Goal: Information Seeking & Learning: Learn about a topic

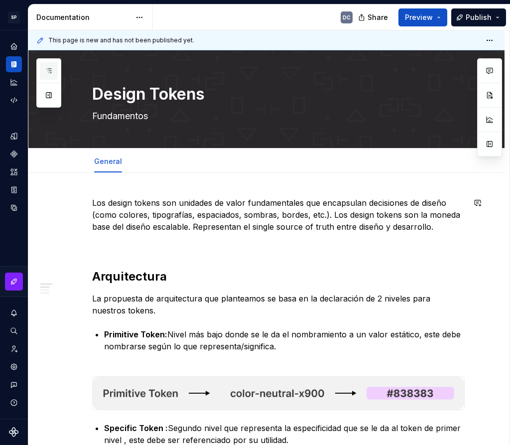
scroll to position [100, 0]
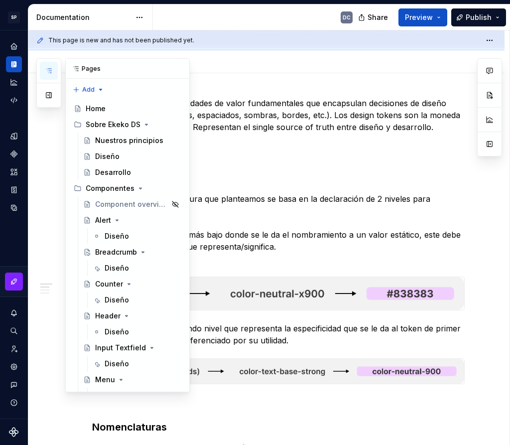
click at [43, 70] on button "button" at bounding box center [49, 71] width 18 height 18
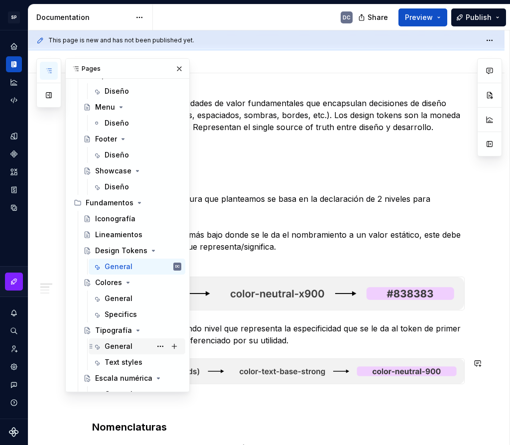
scroll to position [251, 0]
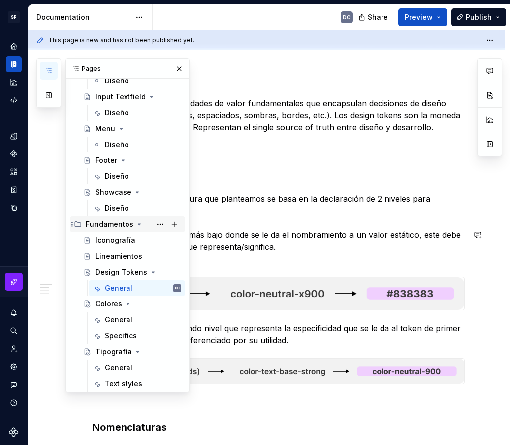
click at [114, 225] on div "Fundamentos" at bounding box center [110, 224] width 48 height 10
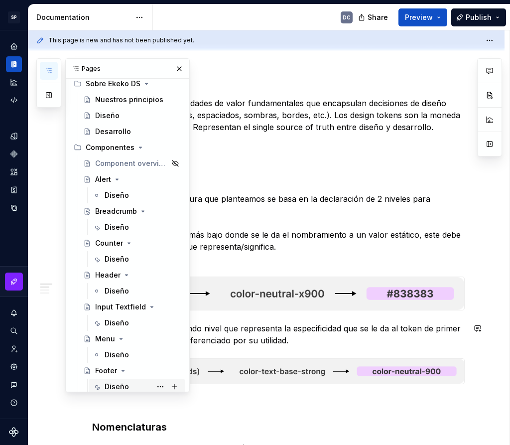
scroll to position [0, 0]
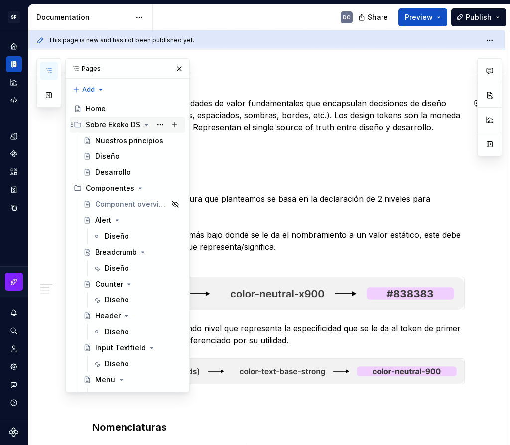
click at [115, 123] on div "Sobre Ekeko DS" at bounding box center [113, 125] width 55 height 10
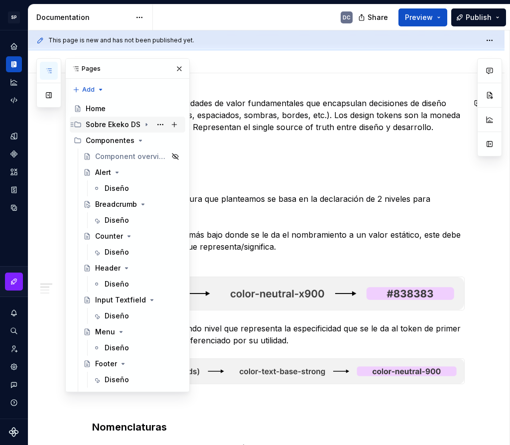
click at [103, 130] on div "Sobre Ekeko DS" at bounding box center [134, 125] width 96 height 14
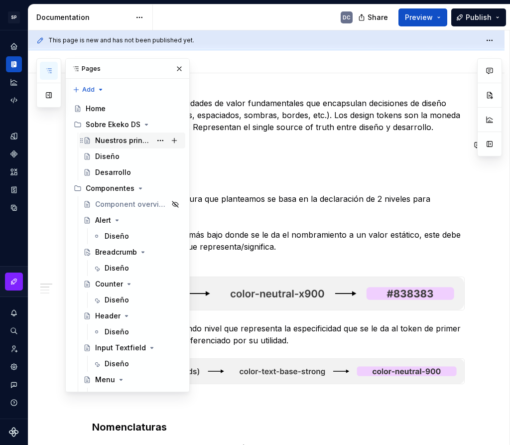
click at [110, 139] on div "Nuestros principios" at bounding box center [123, 140] width 56 height 10
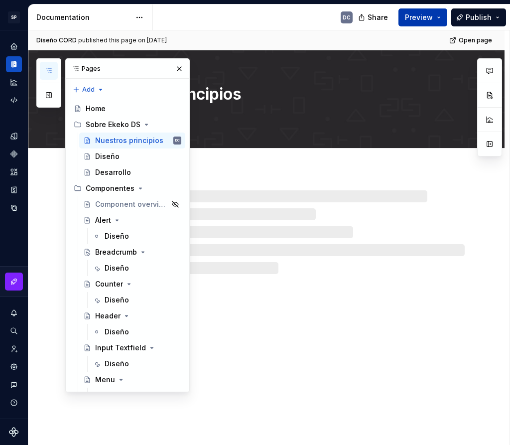
click at [441, 17] on button "Preview" at bounding box center [422, 17] width 49 height 18
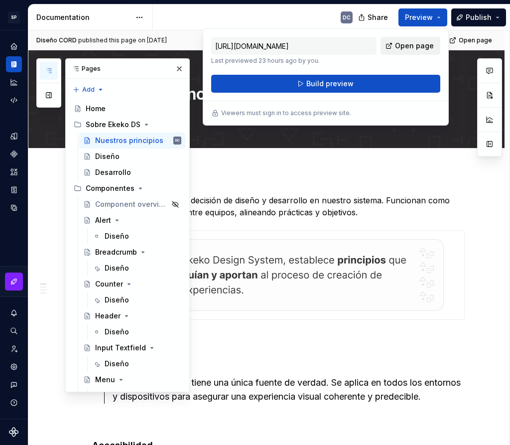
click at [408, 51] on link "Open page" at bounding box center [410, 46] width 60 height 18
type textarea "*"
